Goal: Information Seeking & Learning: Check status

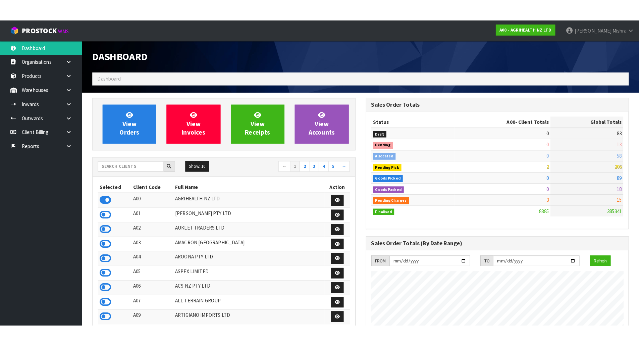
scroll to position [508, 274]
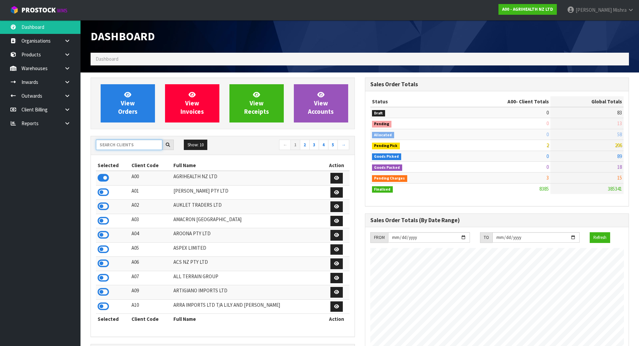
click at [128, 146] on input "text" at bounding box center [129, 144] width 66 height 10
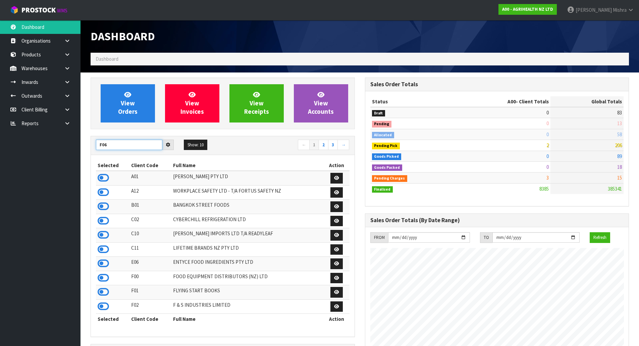
type input "F06"
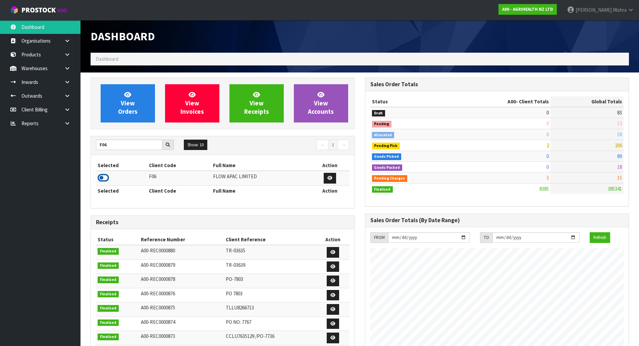
click at [102, 181] on icon at bounding box center [103, 178] width 11 height 10
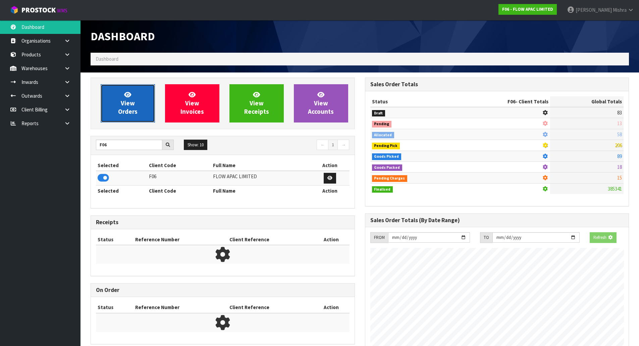
click at [130, 97] on icon at bounding box center [127, 94] width 7 height 6
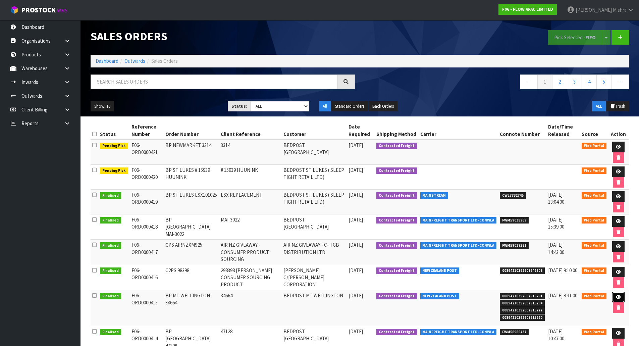
click at [614, 298] on link at bounding box center [618, 297] width 12 height 11
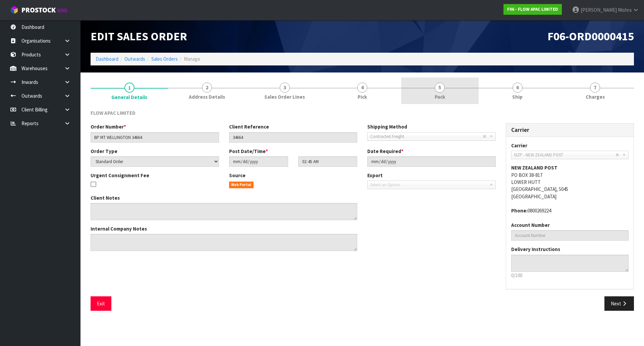
click at [476, 99] on link "5 Pack" at bounding box center [439, 90] width 77 height 26
click at [68, 96] on icon at bounding box center [67, 95] width 6 height 5
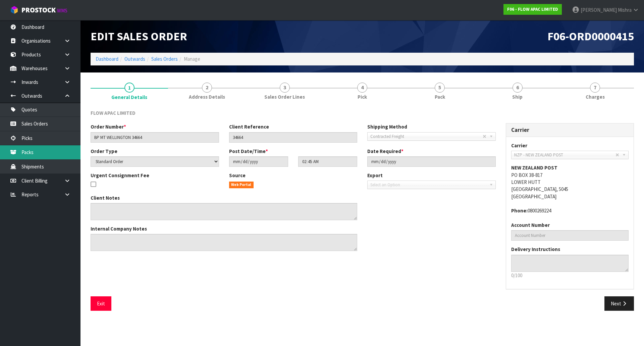
click at [53, 147] on link "Packs" at bounding box center [40, 152] width 80 height 14
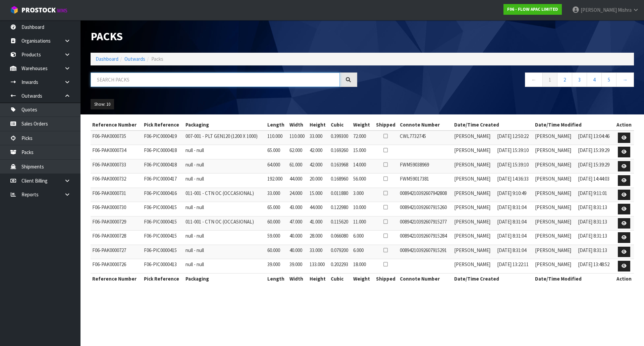
click at [128, 75] on input "text" at bounding box center [215, 79] width 249 height 14
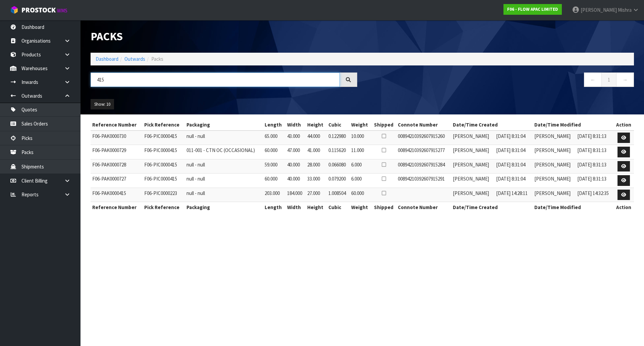
type input "415"
click at [112, 56] on link "Dashboard" at bounding box center [107, 59] width 23 height 6
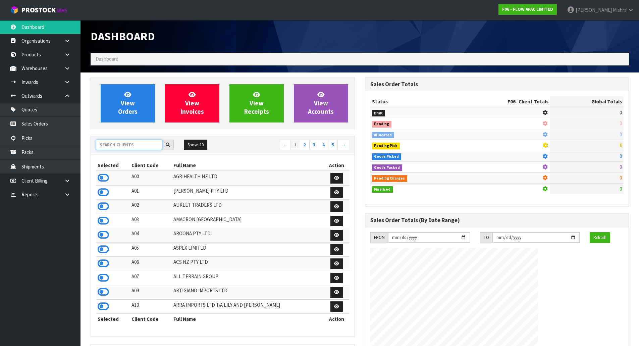
click at [151, 143] on input "text" at bounding box center [129, 144] width 66 height 10
type input "V04"
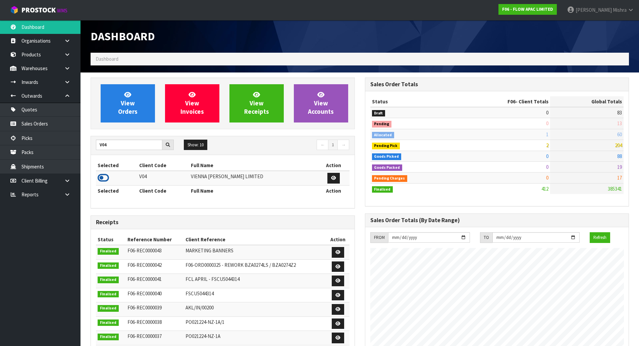
click at [104, 176] on icon at bounding box center [103, 178] width 11 height 10
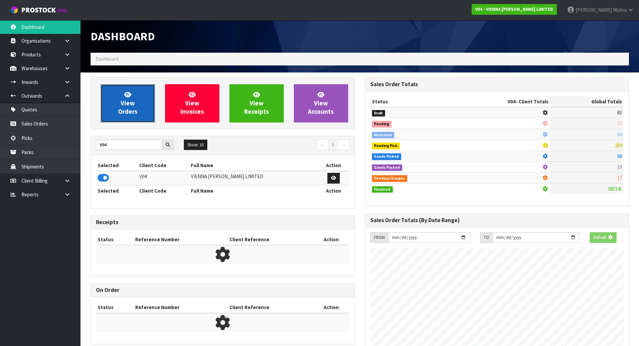
click at [137, 112] on link "View Orders" at bounding box center [128, 103] width 54 height 38
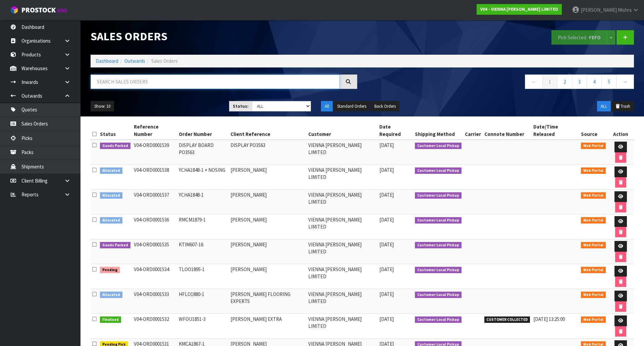
click at [248, 80] on input "text" at bounding box center [215, 81] width 249 height 14
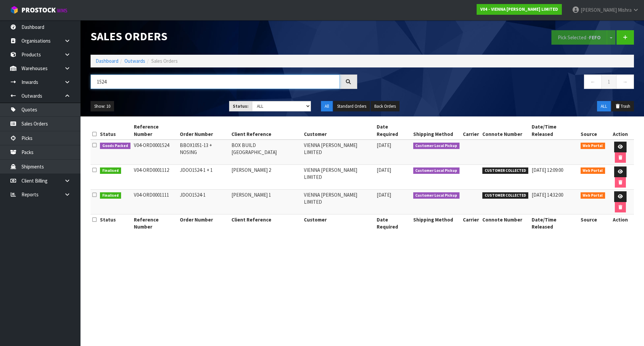
type input "1524"
click at [105, 63] on link "Dashboard" at bounding box center [107, 61] width 23 height 6
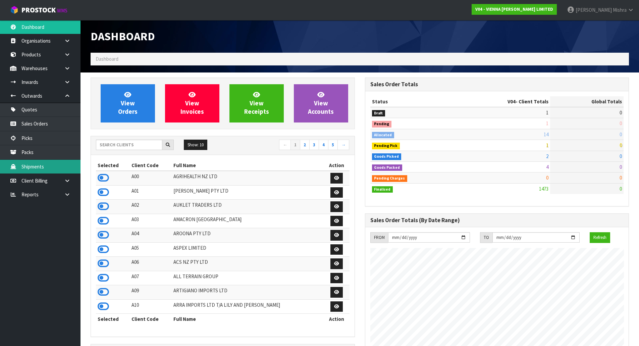
scroll to position [519, 274]
click at [132, 149] on input "text" at bounding box center [129, 144] width 66 height 10
type input "J01"
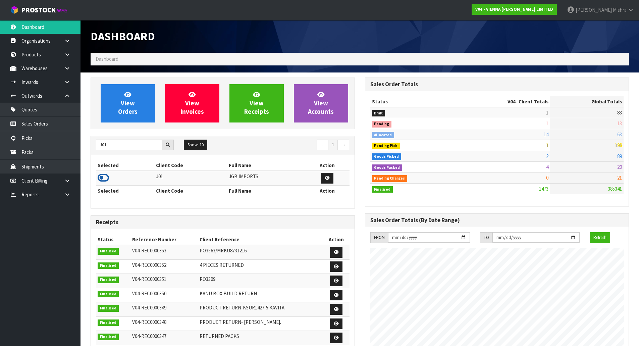
click at [99, 177] on icon at bounding box center [103, 178] width 11 height 10
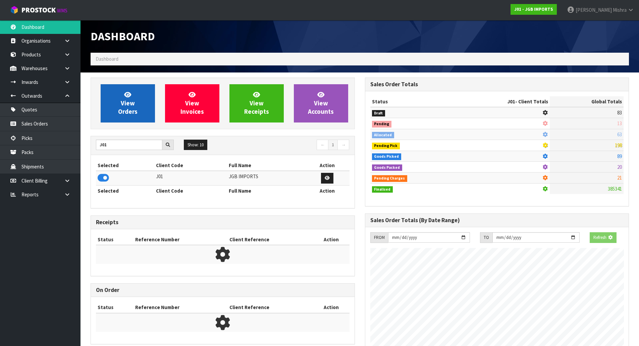
scroll to position [334818, 334962]
click at [128, 93] on icon at bounding box center [127, 94] width 7 height 6
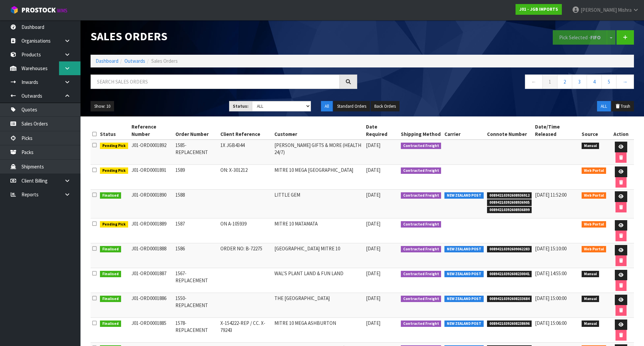
click at [65, 68] on icon at bounding box center [67, 68] width 6 height 5
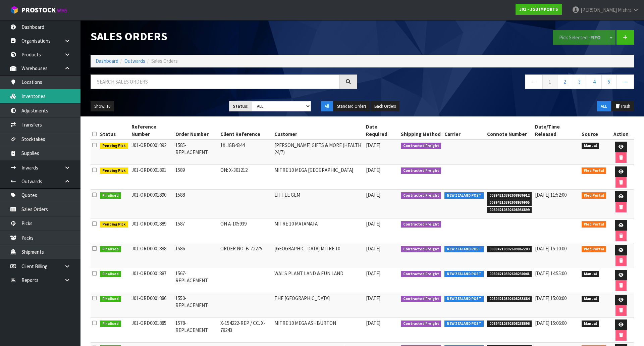
click at [31, 99] on link "Inventories" at bounding box center [40, 96] width 80 height 14
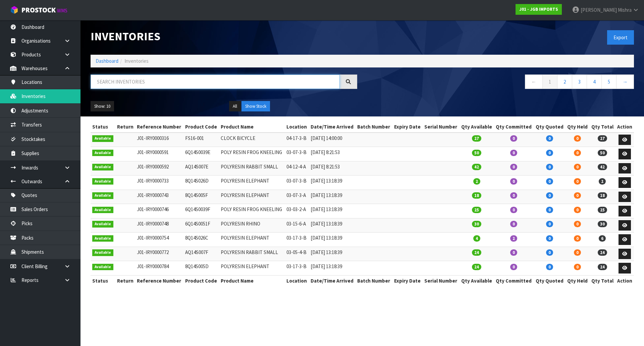
click at [177, 83] on input "text" at bounding box center [215, 81] width 249 height 14
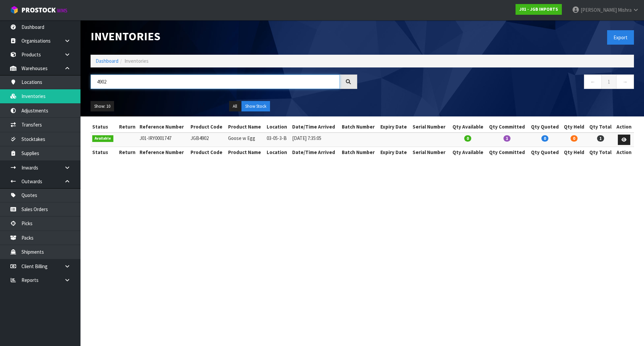
type input "4902"
drag, startPoint x: 215, startPoint y: 139, endPoint x: 179, endPoint y: 137, distance: 35.6
click at [179, 137] on tr "Available J01-IRY0001747 JGB4902 Goose w Egg 03-05-3-B [DATE] 7:35:05 0 1 0 0 1" at bounding box center [362, 139] width 543 height 14
copy tr "JGB4902"
click at [98, 58] on link "Dashboard" at bounding box center [107, 61] width 23 height 6
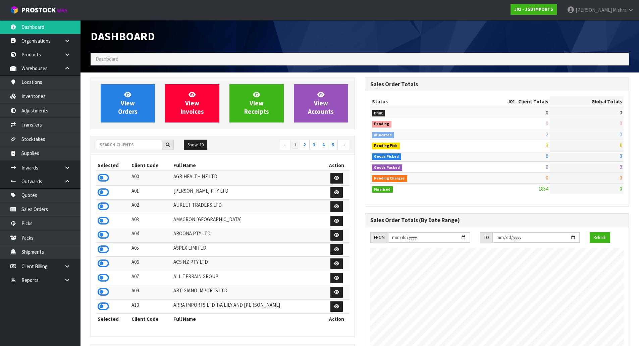
scroll to position [508, 274]
click at [126, 144] on input "text" at bounding box center [129, 144] width 66 height 10
click at [62, 284] on link at bounding box center [69, 280] width 21 height 14
click at [45, 302] on link "CWL" at bounding box center [40, 308] width 80 height 14
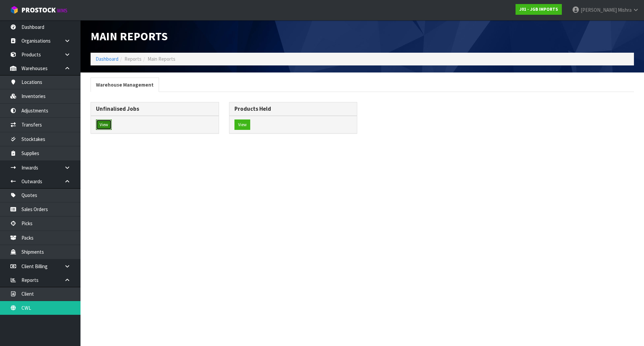
click at [108, 123] on button "View" at bounding box center [104, 124] width 16 height 11
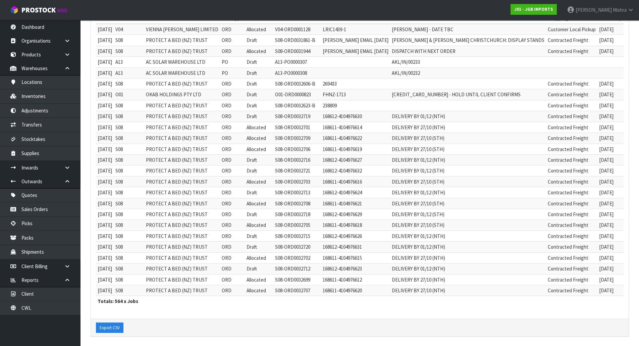
scroll to position [136, 0]
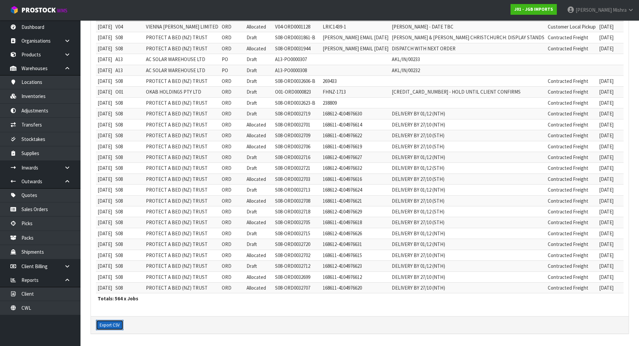
click at [104, 322] on button "Export CSV" at bounding box center [109, 324] width 27 height 11
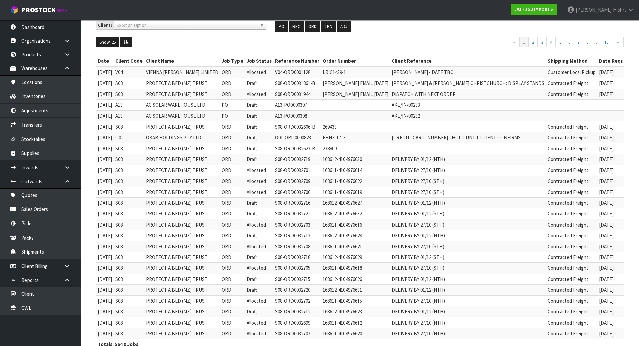
scroll to position [0, 0]
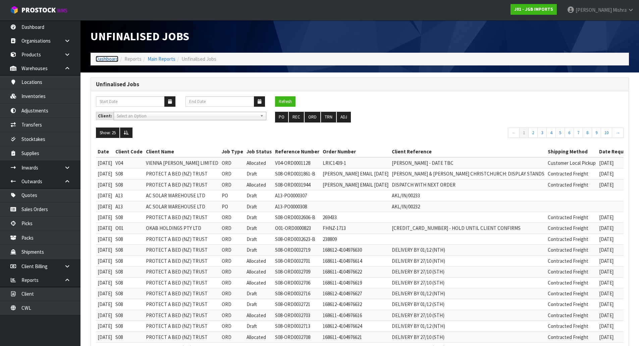
click at [112, 61] on link "Dashboard" at bounding box center [107, 59] width 23 height 6
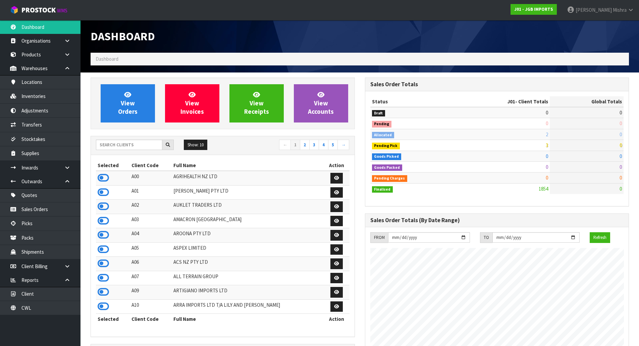
scroll to position [508, 274]
click at [110, 143] on input "text" at bounding box center [129, 144] width 66 height 10
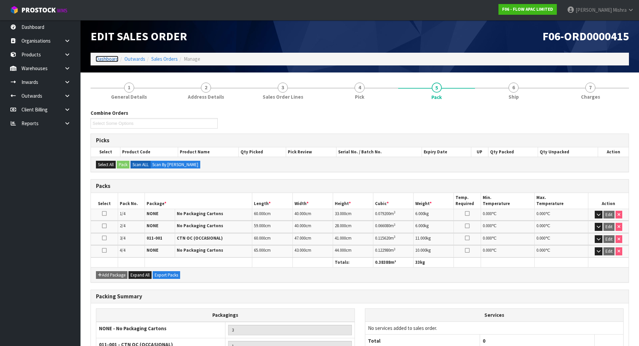
click at [107, 62] on link "Dashboard" at bounding box center [107, 59] width 23 height 6
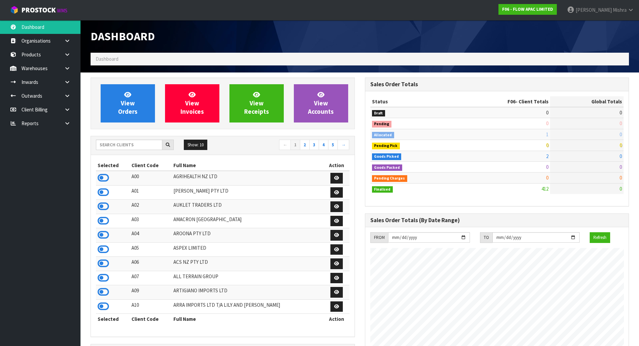
scroll to position [508, 274]
click at [136, 147] on input "text" at bounding box center [129, 144] width 66 height 10
type input "J01"
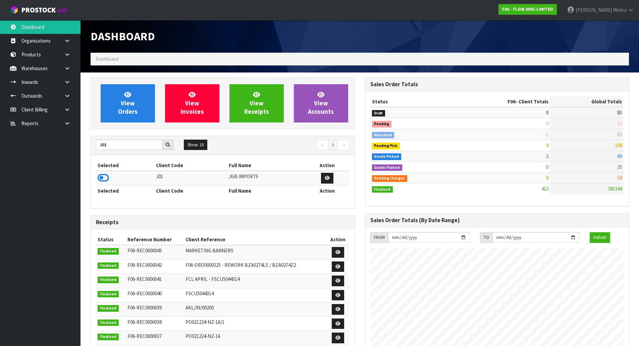
drag, startPoint x: 99, startPoint y: 178, endPoint x: 110, endPoint y: 143, distance: 36.8
click at [99, 178] on icon at bounding box center [103, 178] width 11 height 10
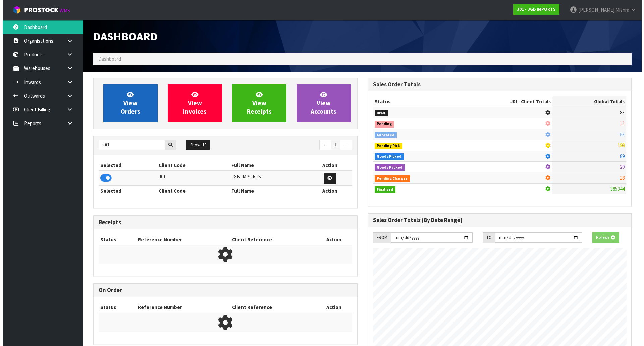
scroll to position [334818, 334962]
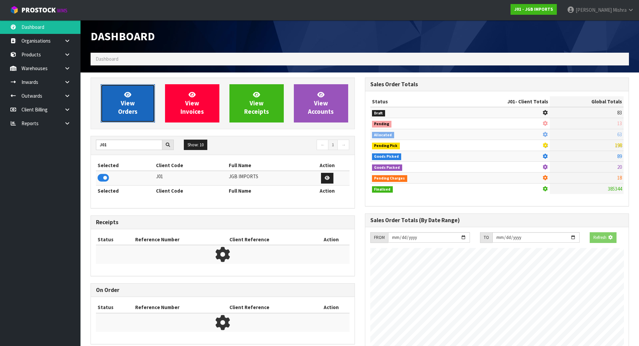
click at [108, 103] on link "View Orders" at bounding box center [128, 103] width 54 height 38
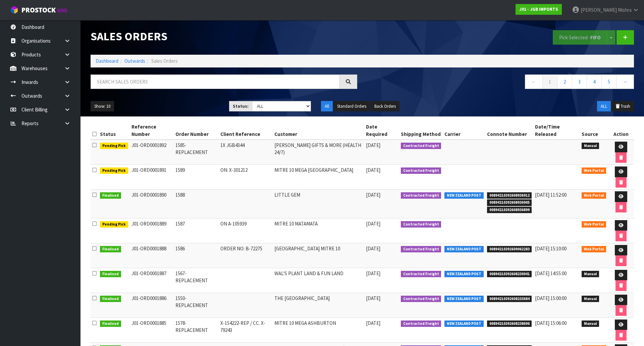
drag, startPoint x: 167, startPoint y: 194, endPoint x: 129, endPoint y: 195, distance: 37.9
click at [130, 218] on td "J01-ORD0001889" at bounding box center [152, 230] width 44 height 25
copy td "J01-ORD0001889"
